Goal: Find specific page/section: Find specific page/section

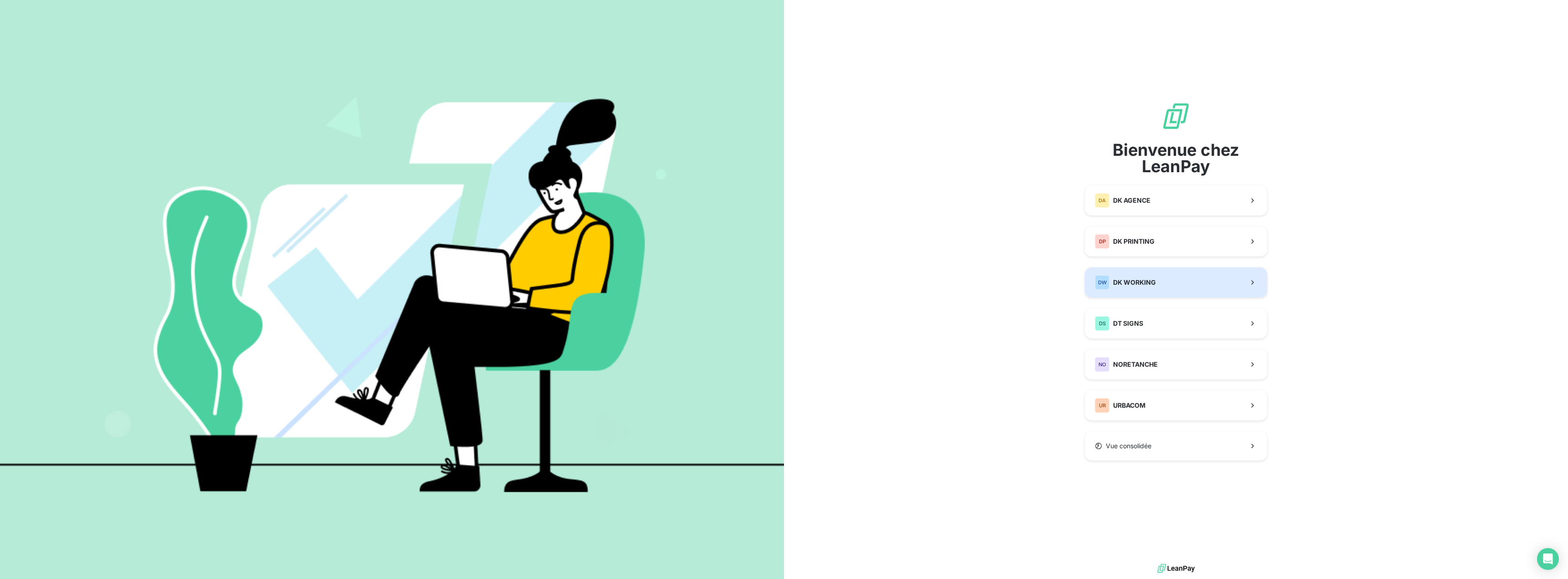
click at [1144, 286] on span "DK WORKING" at bounding box center [1135, 282] width 43 height 9
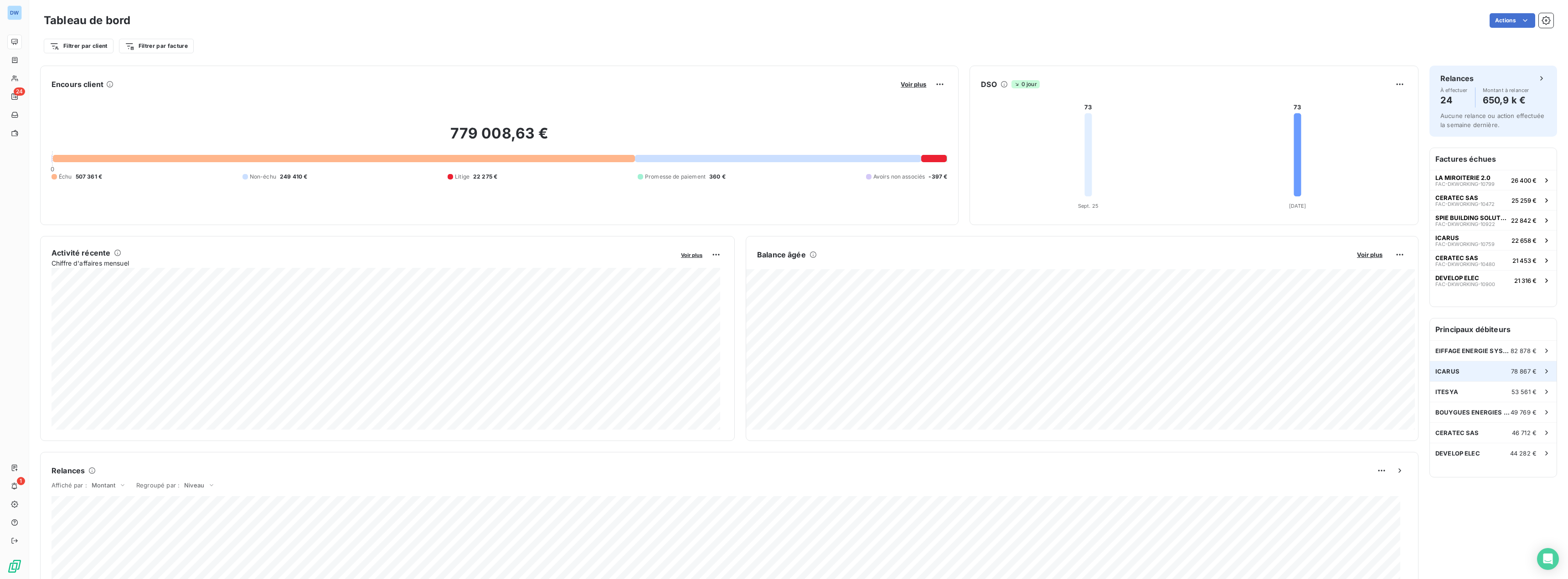
click at [1475, 375] on div "ICARUS 78 867 €" at bounding box center [1493, 371] width 127 height 20
